Goal: Check status: Check status

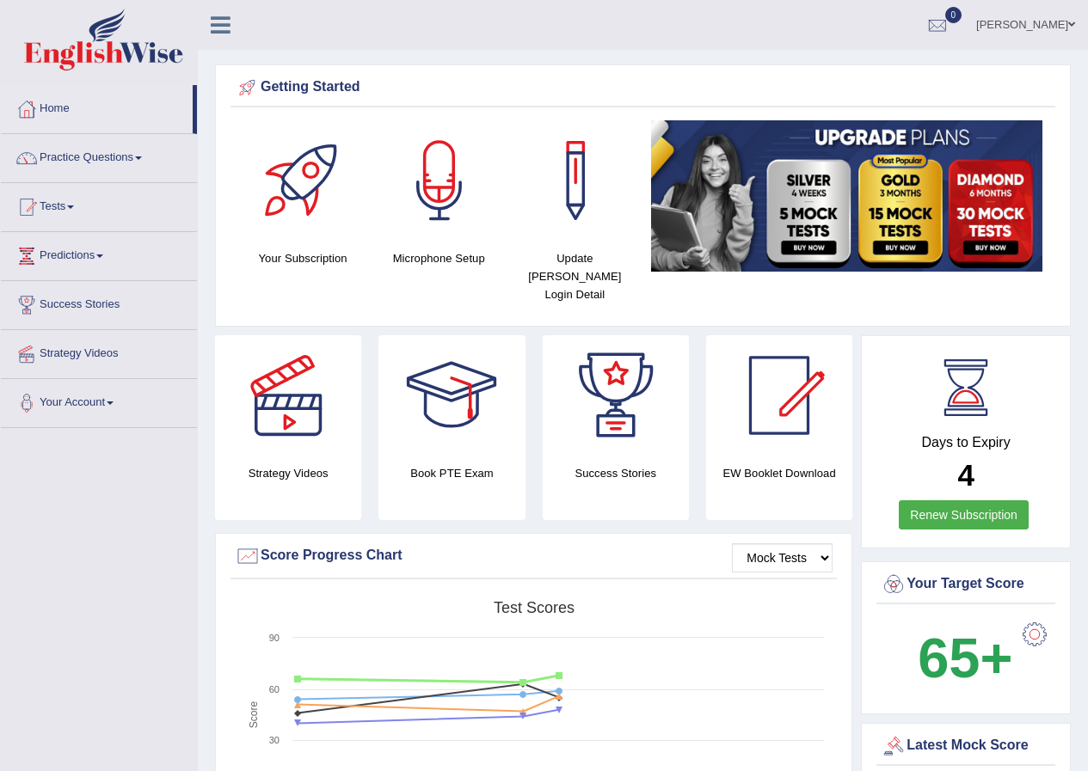
click at [121, 173] on link "Practice Questions" at bounding box center [99, 155] width 196 height 43
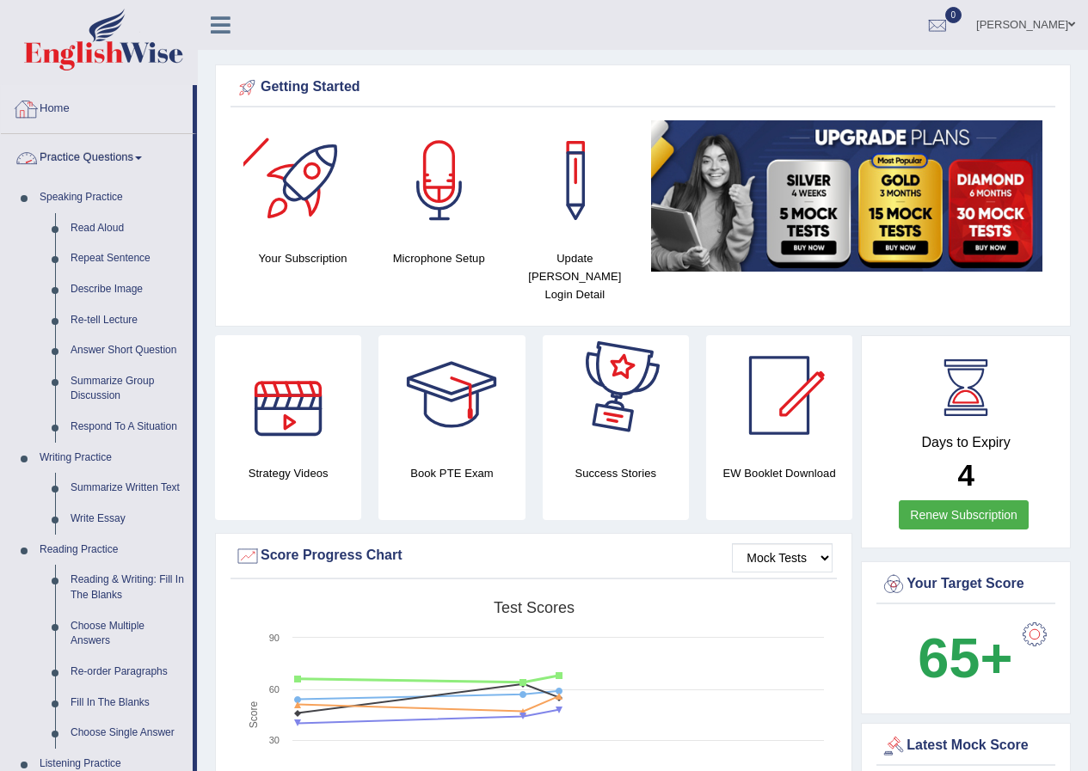
click at [92, 66] on img at bounding box center [103, 40] width 159 height 62
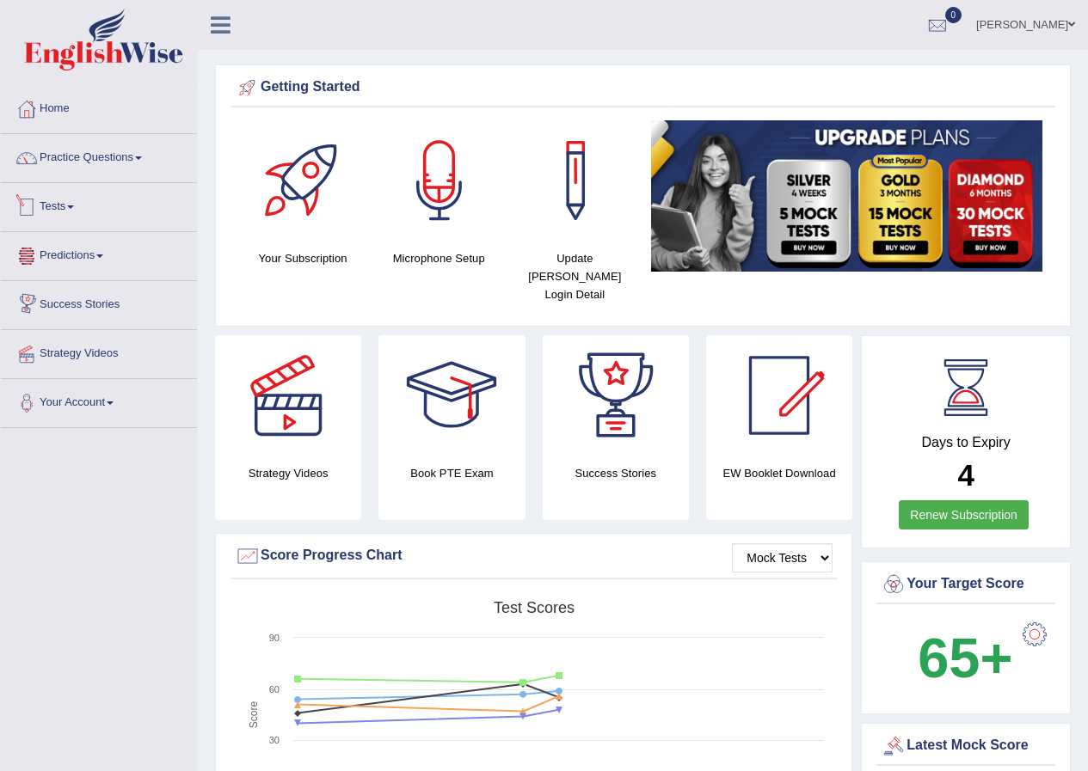
click at [84, 200] on link "Tests" at bounding box center [99, 204] width 196 height 43
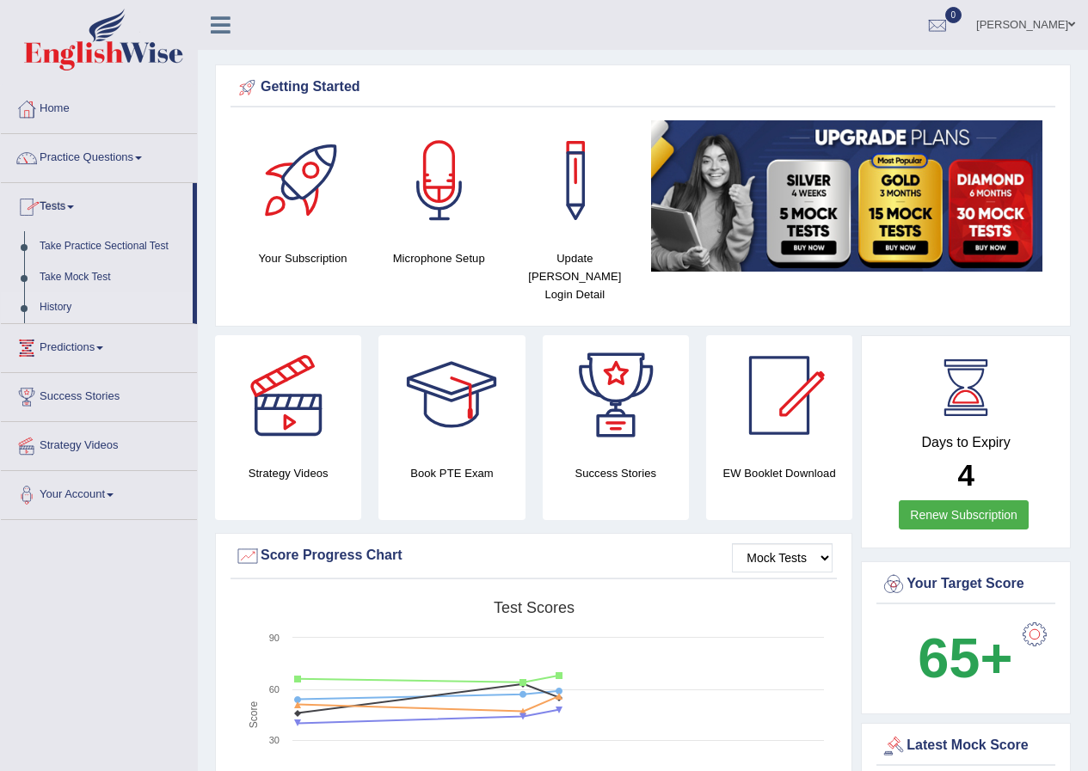
click at [45, 296] on link "History" at bounding box center [112, 307] width 161 height 31
